Goal: Task Accomplishment & Management: Manage account settings

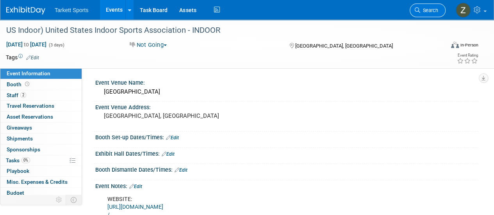
click at [427, 9] on span "Search" at bounding box center [429, 10] width 18 height 6
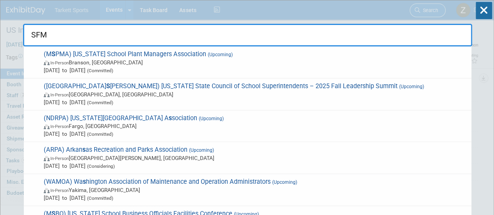
type input "SFMA"
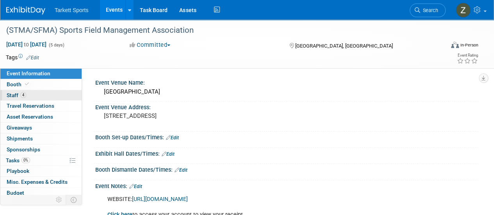
click at [44, 92] on link "4 Staff 4" at bounding box center [40, 95] width 81 height 11
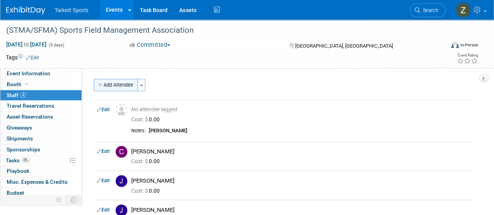
click at [110, 84] on button "Add Attendee" at bounding box center [116, 85] width 44 height 12
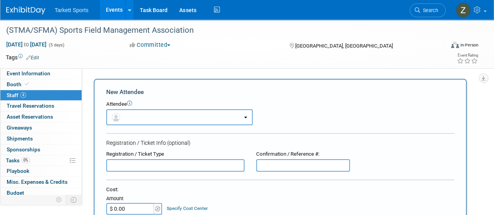
click at [144, 118] on button "button" at bounding box center [179, 117] width 146 height 16
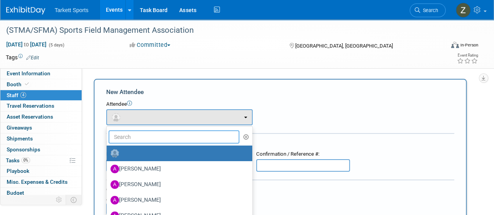
click at [140, 140] on input "text" at bounding box center [173, 136] width 131 height 13
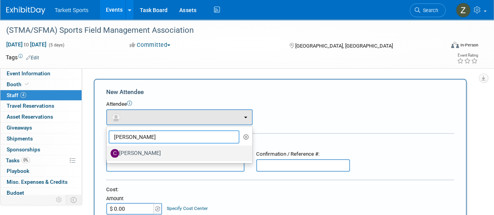
type input "Cody"
click at [129, 156] on label "[PERSON_NAME]" at bounding box center [177, 153] width 134 height 12
click at [108, 155] on input "[PERSON_NAME]" at bounding box center [105, 152] width 5 height 5
select select "0ee76c10-752e-4b16-8261-757d41bbc59d"
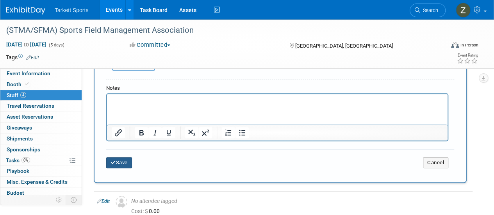
click at [124, 167] on button "Save" at bounding box center [119, 162] width 26 height 11
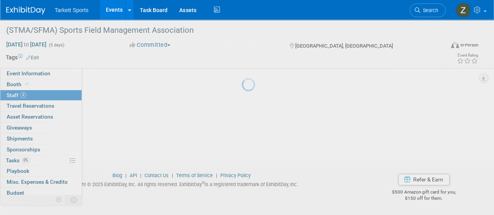
scroll to position [143, 0]
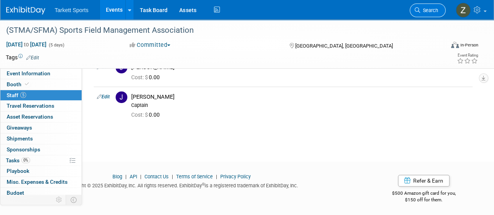
click at [431, 9] on span "Search" at bounding box center [429, 10] width 18 height 6
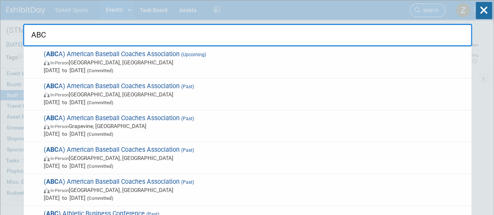
type input "ABCA"
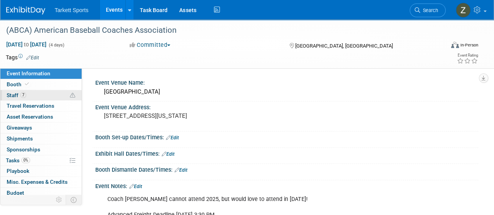
click at [49, 99] on link "7 Staff 7" at bounding box center [40, 95] width 81 height 11
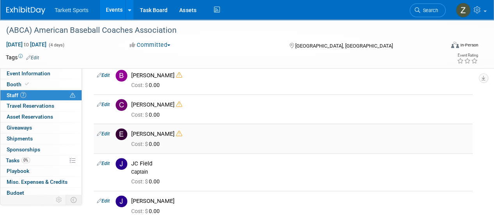
scroll to position [78, 0]
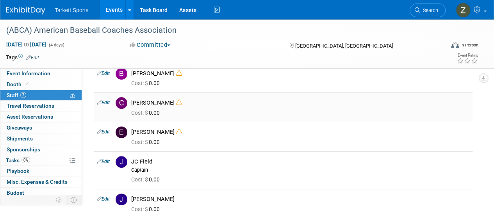
click at [176, 105] on icon at bounding box center [179, 102] width 6 height 6
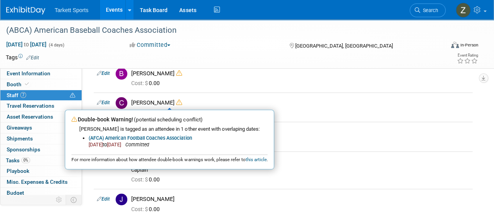
click at [190, 59] on td at bounding box center [218, 57] width 358 height 8
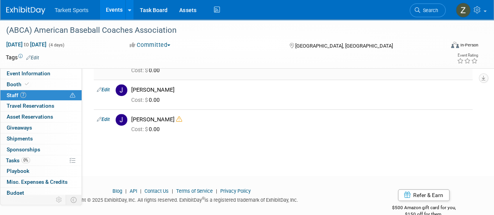
scroll to position [195, 0]
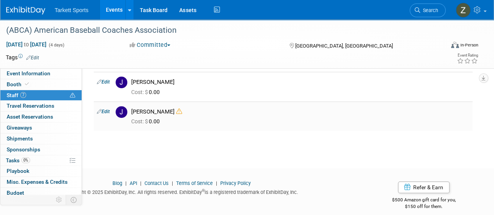
click at [176, 108] on icon at bounding box center [179, 111] width 6 height 6
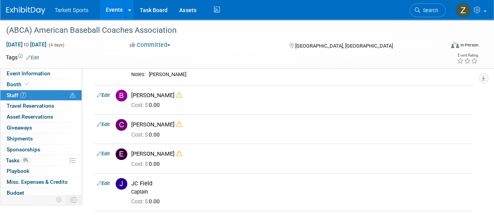
scroll to position [0, 0]
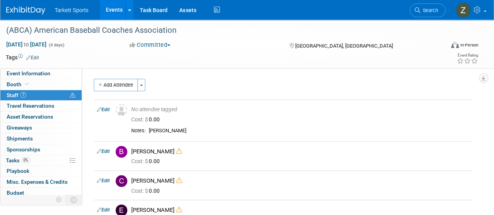
click at [109, 81] on button "Add Attendee" at bounding box center [116, 85] width 44 height 12
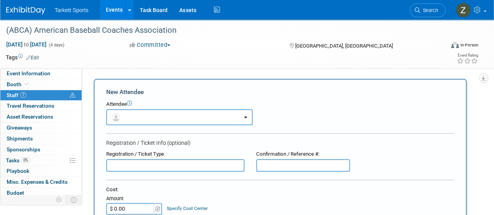
click at [134, 109] on div "Attendee <img src="https://www.exhibitday.com/Images/Unassigned-User-Icon.png" …" at bounding box center [280, 113] width 348 height 25
click at [134, 113] on button "button" at bounding box center [179, 117] width 146 height 16
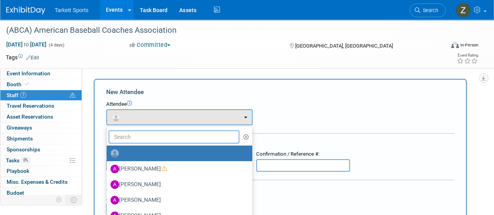
click at [139, 133] on input "text" at bounding box center [173, 136] width 131 height 13
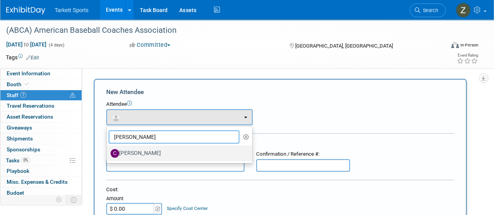
type input "Cody"
click at [133, 155] on label "[PERSON_NAME]" at bounding box center [177, 153] width 134 height 12
click at [108, 155] on input "[PERSON_NAME]" at bounding box center [105, 152] width 5 height 5
select select "0ee76c10-752e-4b16-8261-757d41bbc59d"
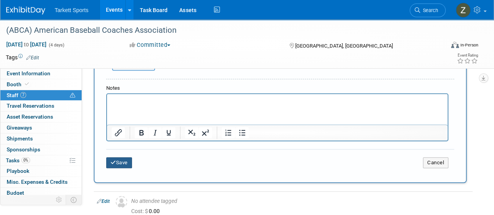
click at [121, 161] on button "Save" at bounding box center [119, 162] width 26 height 11
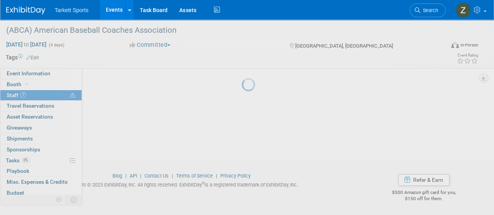
scroll to position [231, 0]
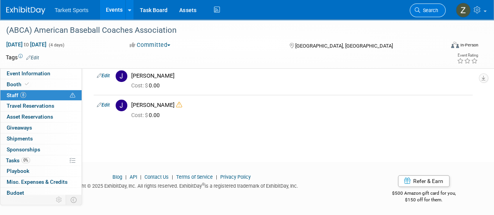
click at [436, 7] on span "Search" at bounding box center [429, 10] width 18 height 6
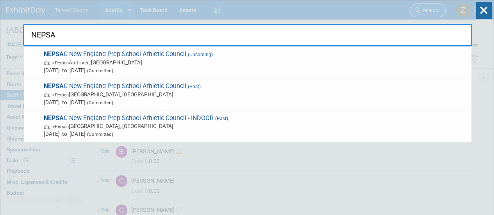
type input "NEPSAC"
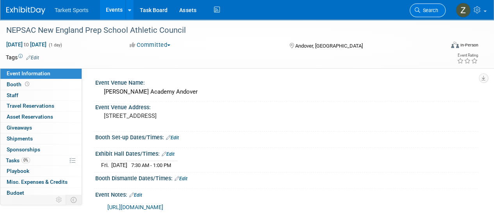
click at [436, 11] on span "Search" at bounding box center [429, 10] width 18 height 6
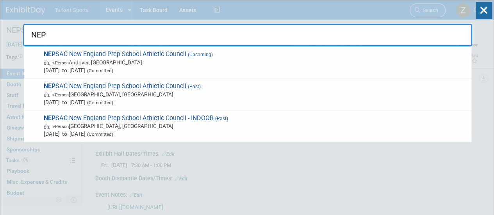
type input "NEPS"
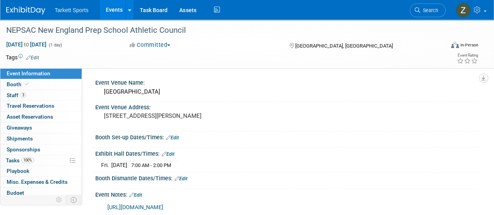
click at [36, 91] on link "3 Staff 3" at bounding box center [40, 95] width 81 height 11
